Goal: Task Accomplishment & Management: Use online tool/utility

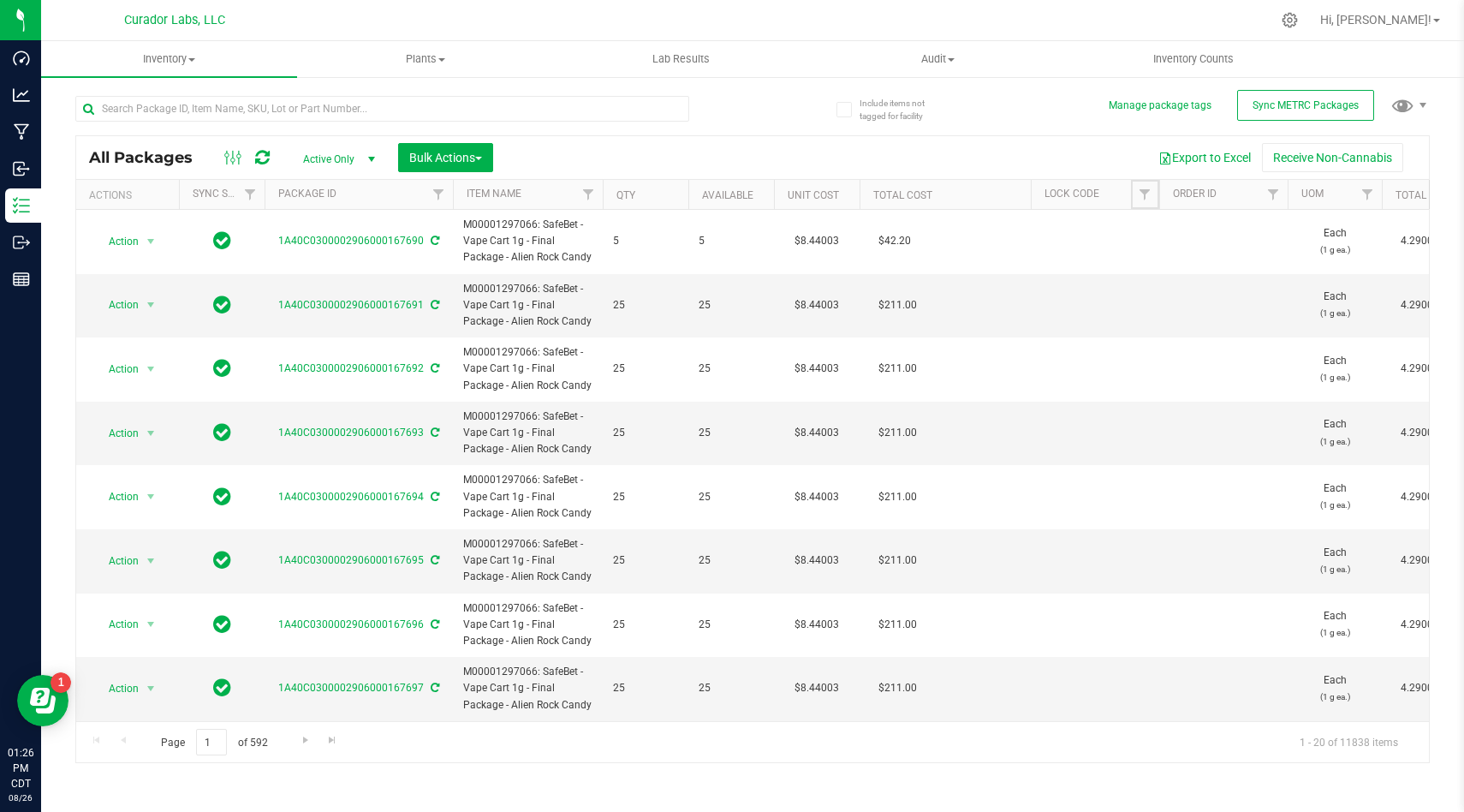
click at [1145, 193] on span "Filter" at bounding box center [1145, 195] width 14 height 14
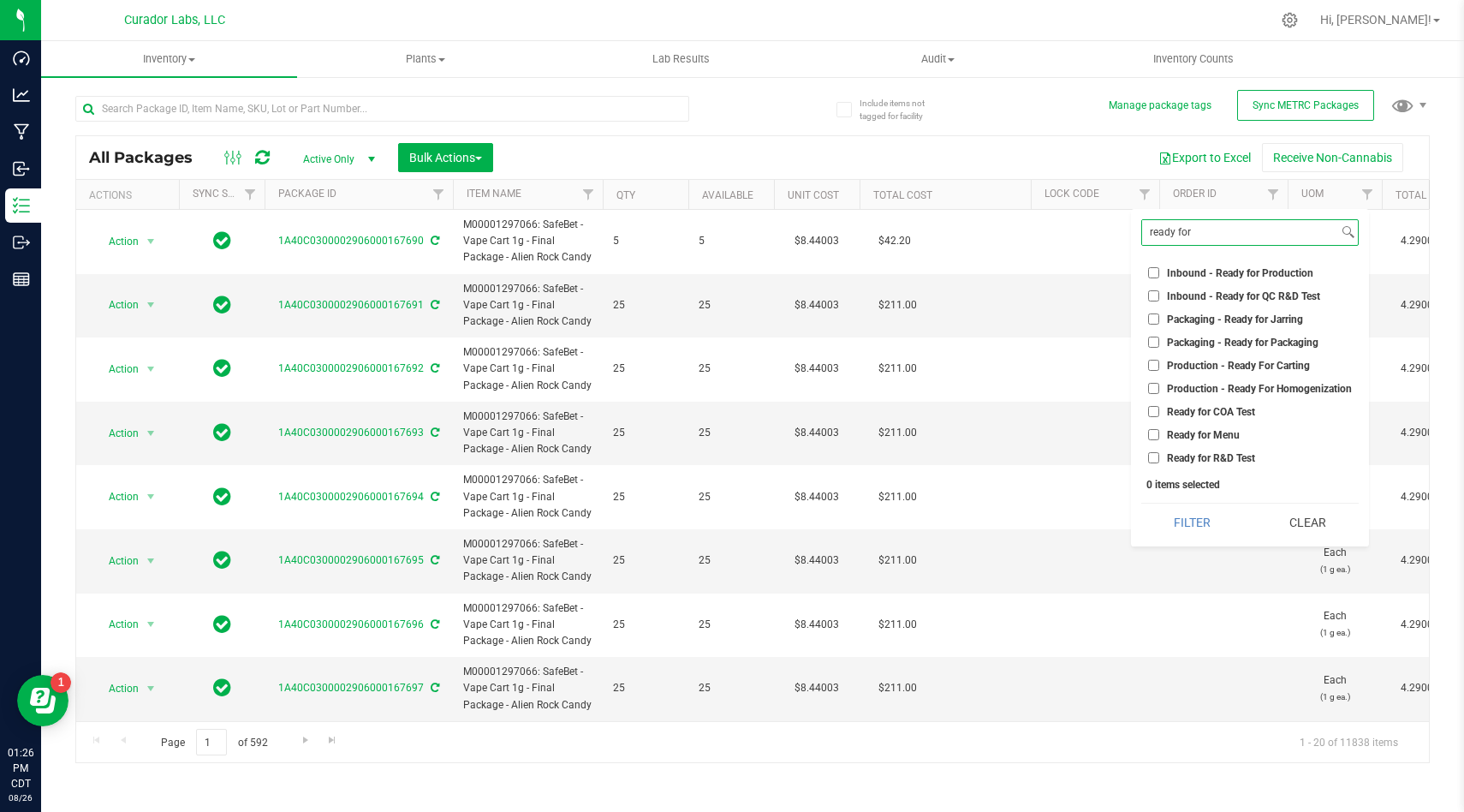
type input "ready for"
click at [1155, 413] on input "Ready for COA Test" at bounding box center [1154, 411] width 11 height 11
checkbox input "true"
click at [1157, 458] on input "Ready for R&D Test" at bounding box center [1154, 457] width 11 height 11
checkbox input "true"
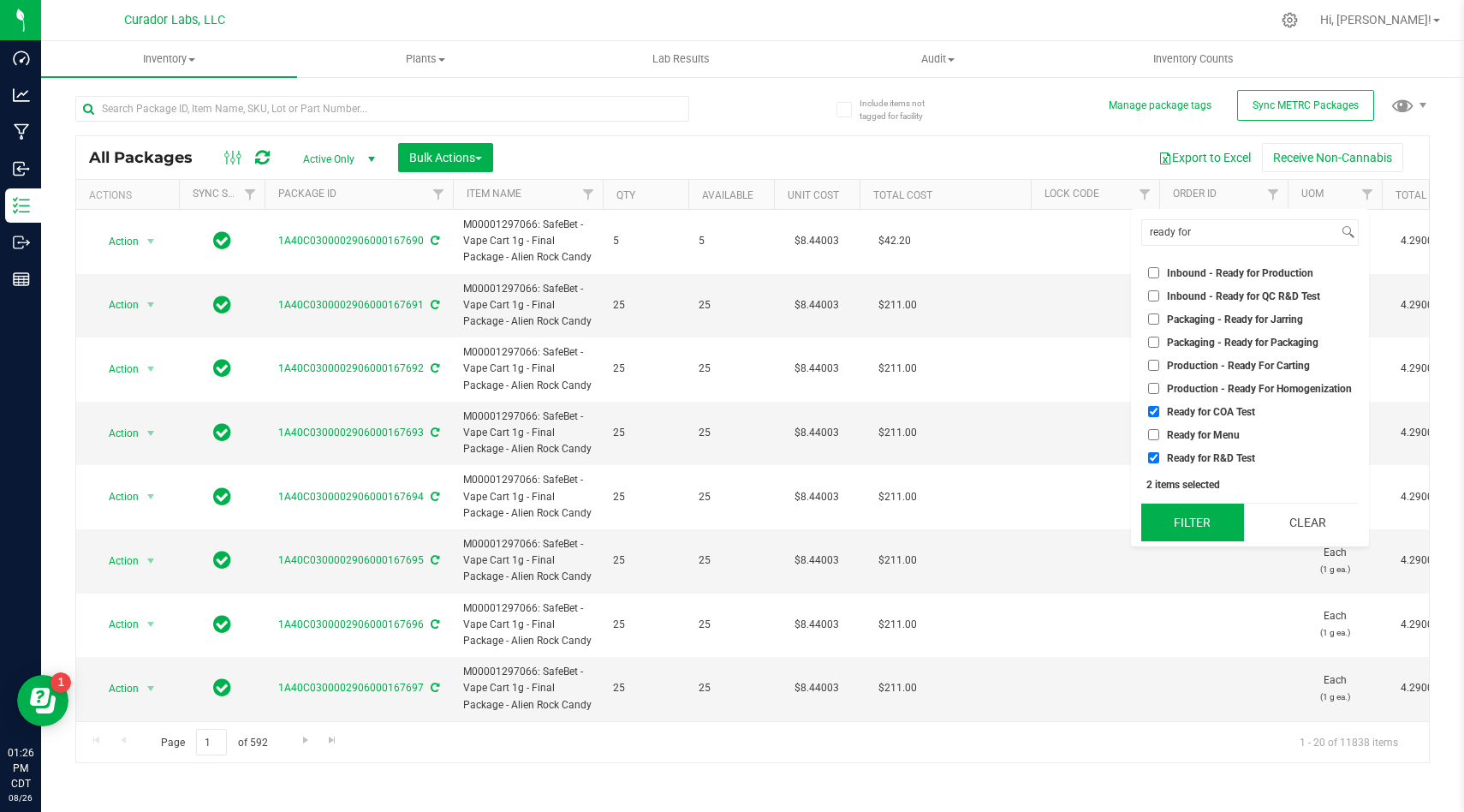
click at [1180, 513] on button "Filter" at bounding box center [1193, 522] width 103 height 37
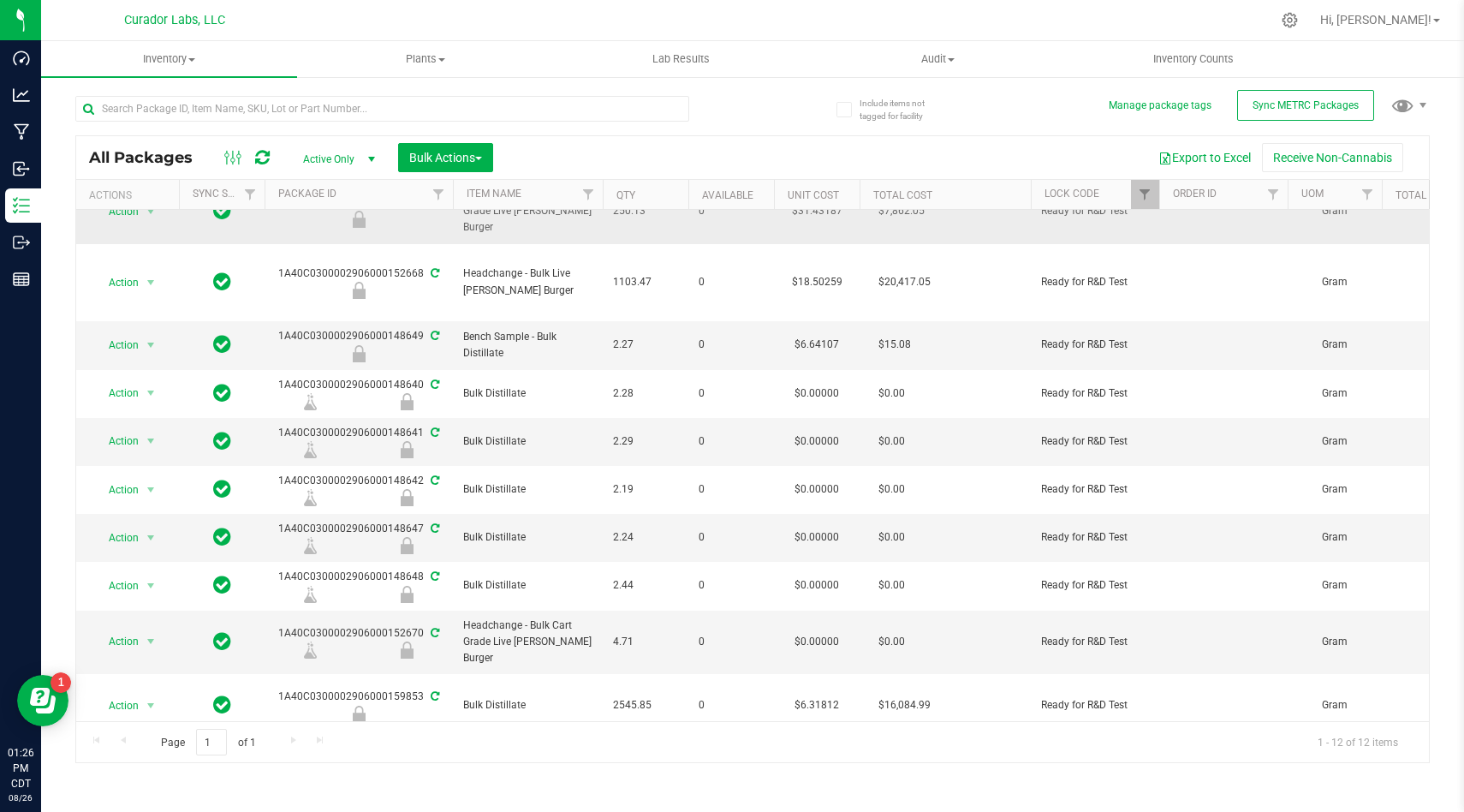
scroll to position [167, 0]
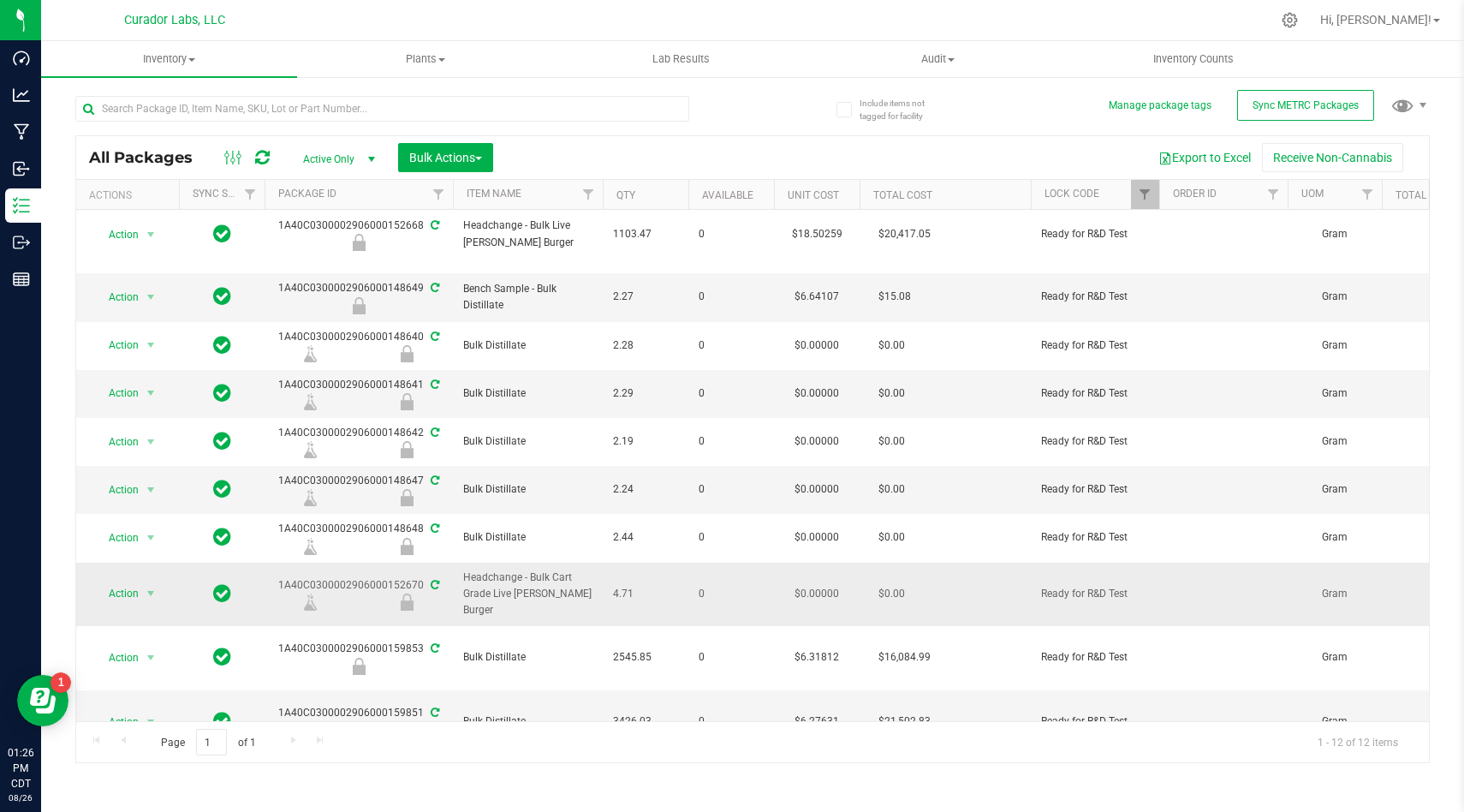
click at [430, 582] on icon at bounding box center [435, 585] width 9 height 10
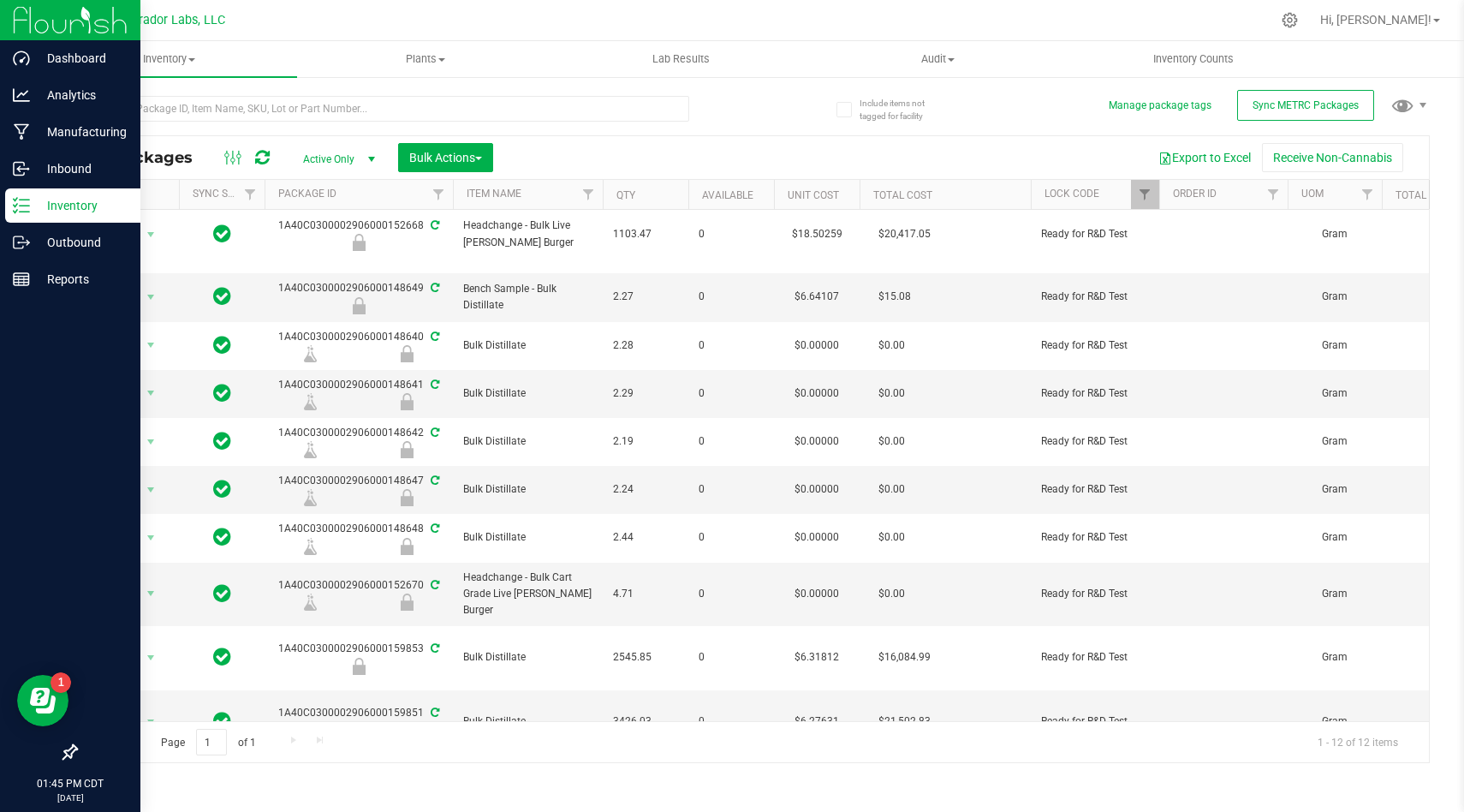
click at [27, 3] on img at bounding box center [70, 20] width 115 height 40
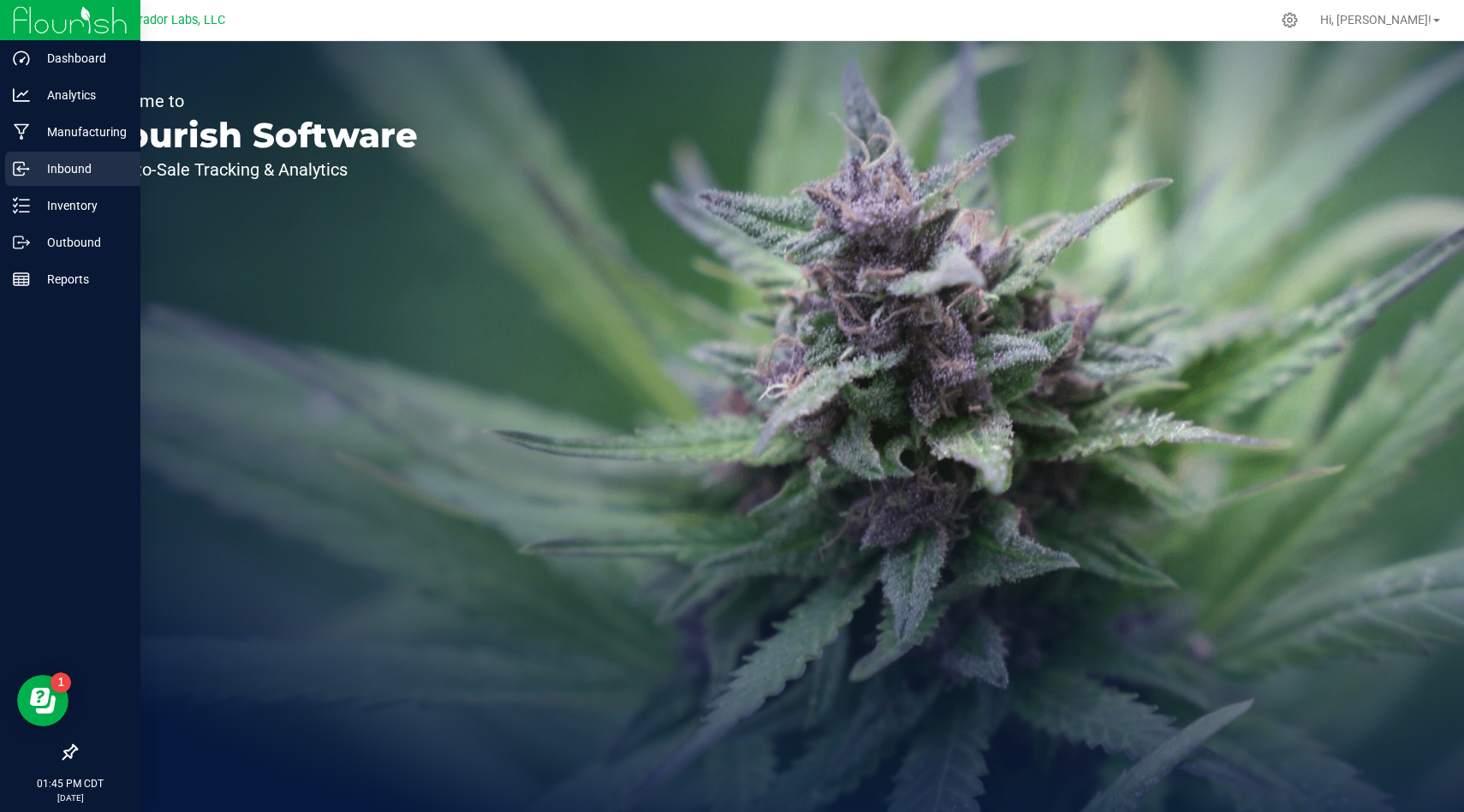
click at [85, 179] on div "Inbound" at bounding box center [73, 168] width 136 height 34
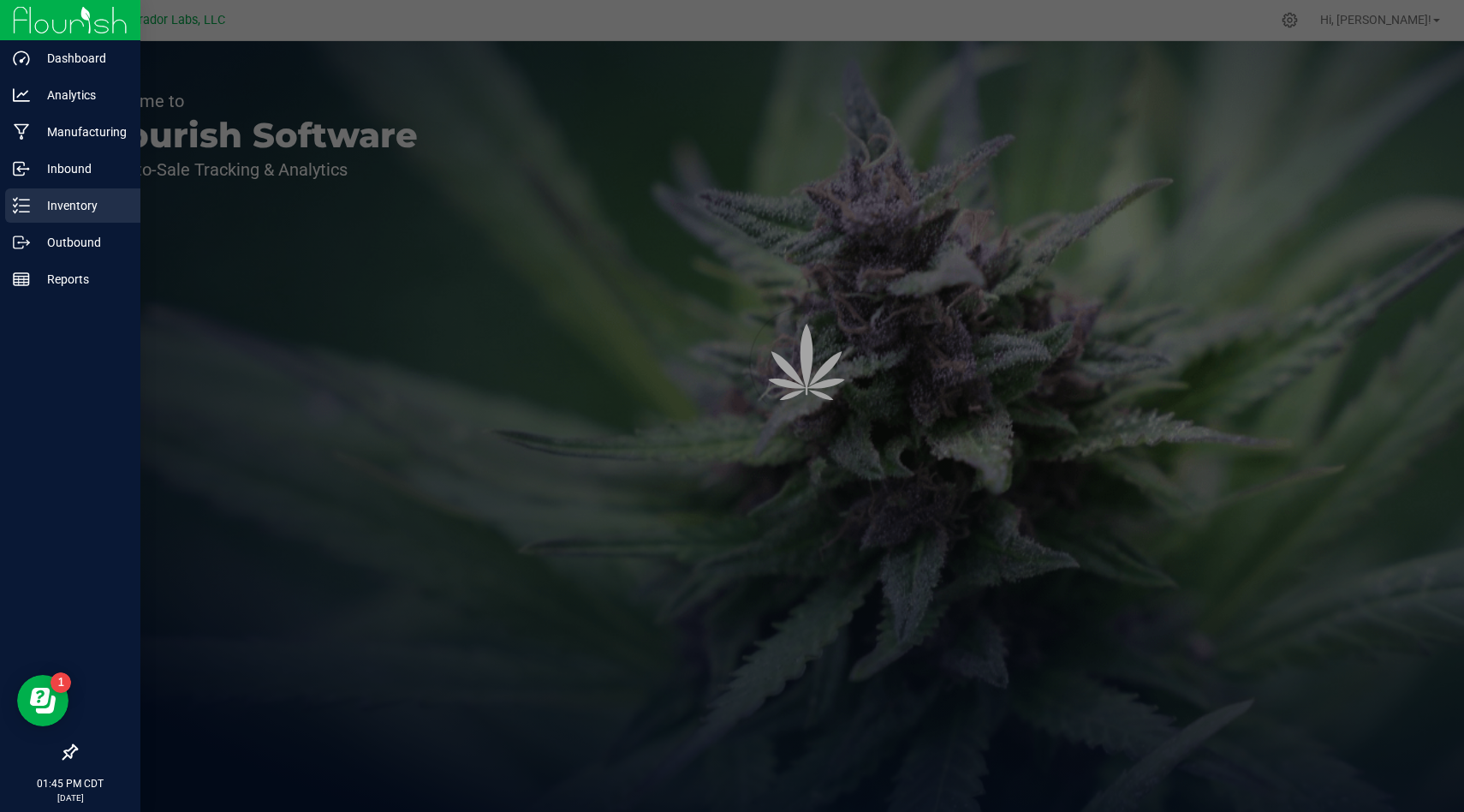
click at [80, 210] on p "Inventory" at bounding box center [81, 206] width 103 height 21
